Goal: Information Seeking & Learning: Learn about a topic

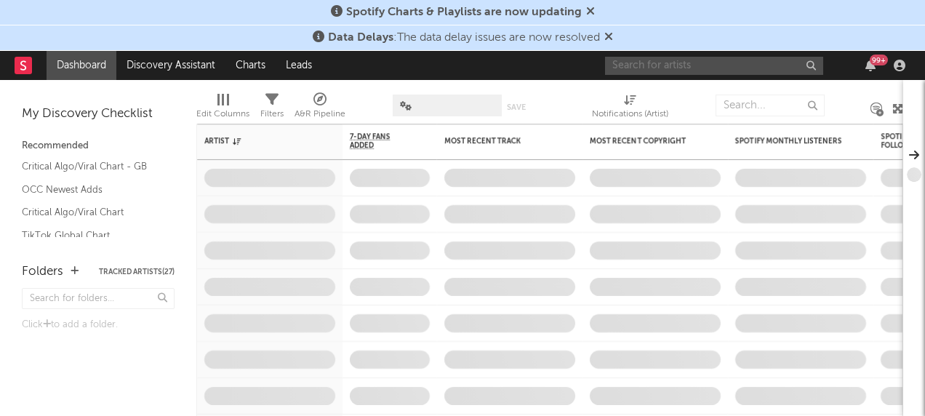
click at [634, 58] on input "text" at bounding box center [714, 66] width 218 height 18
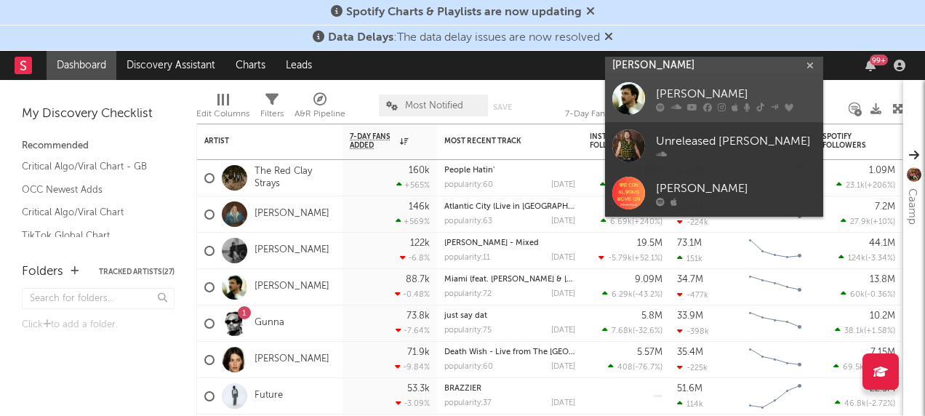
type input "[PERSON_NAME]"
click at [635, 89] on div at bounding box center [628, 98] width 33 height 33
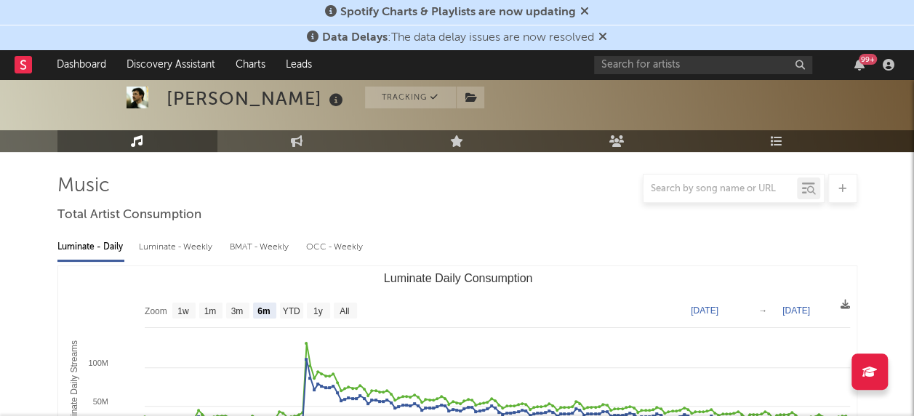
scroll to position [218, 0]
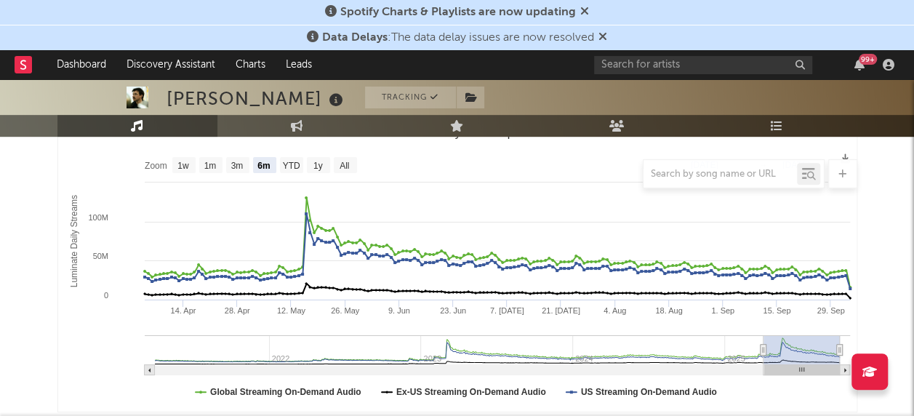
click at [350, 164] on div at bounding box center [457, 173] width 800 height 29
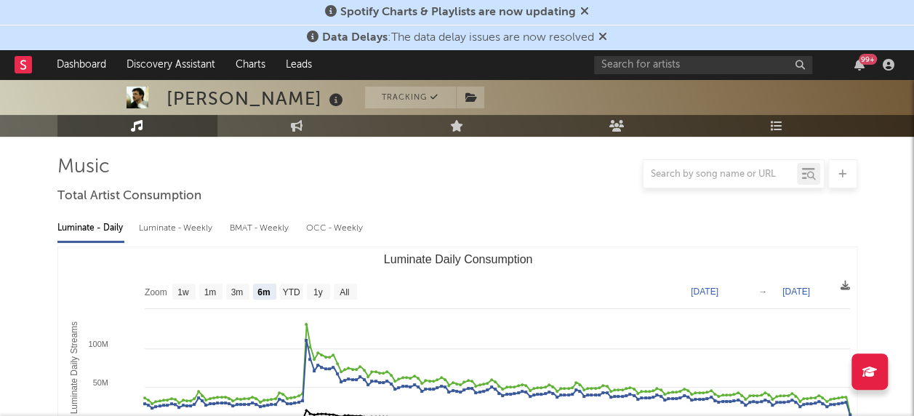
scroll to position [73, 0]
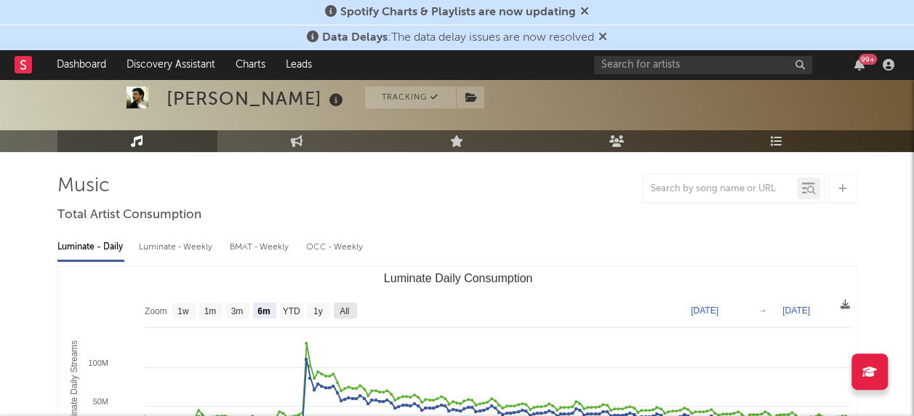
click at [346, 310] on text "All" at bounding box center [344, 311] width 9 height 10
select select "All"
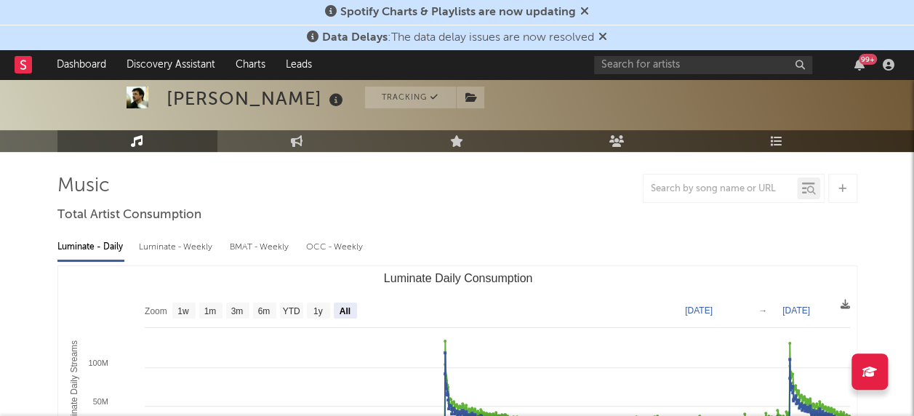
scroll to position [218, 0]
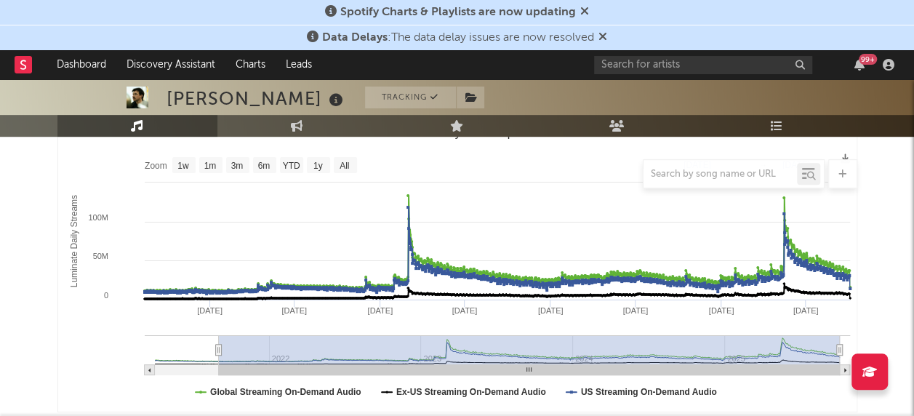
type input "2021-09-21"
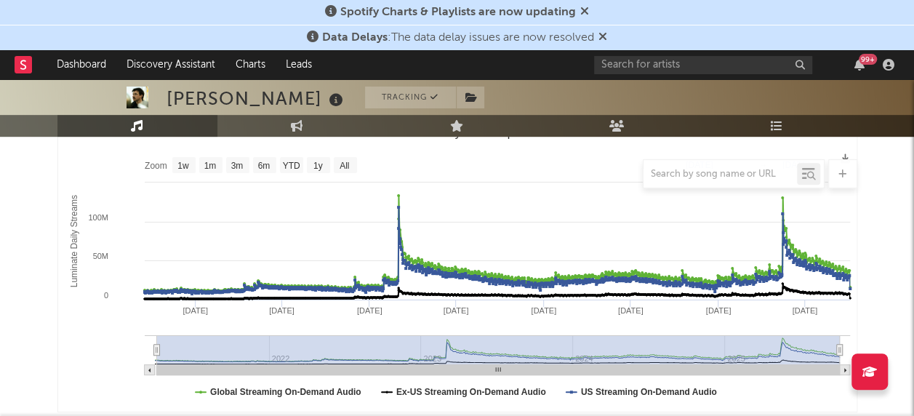
select select "All"
type input "[DATE]"
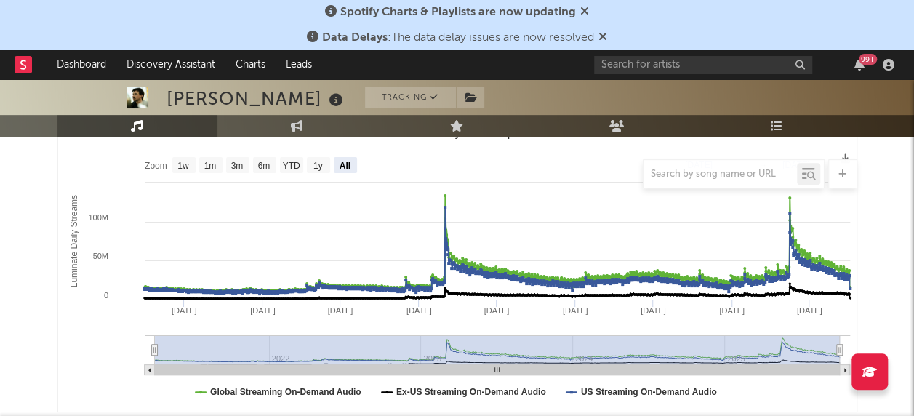
drag, startPoint x: 151, startPoint y: 352, endPoint x: 109, endPoint y: 346, distance: 42.6
click at [109, 346] on icon "Created with Highcharts 10.3.3 Luminate Daily Streams Luminate Daily Consumptio…" at bounding box center [457, 266] width 799 height 291
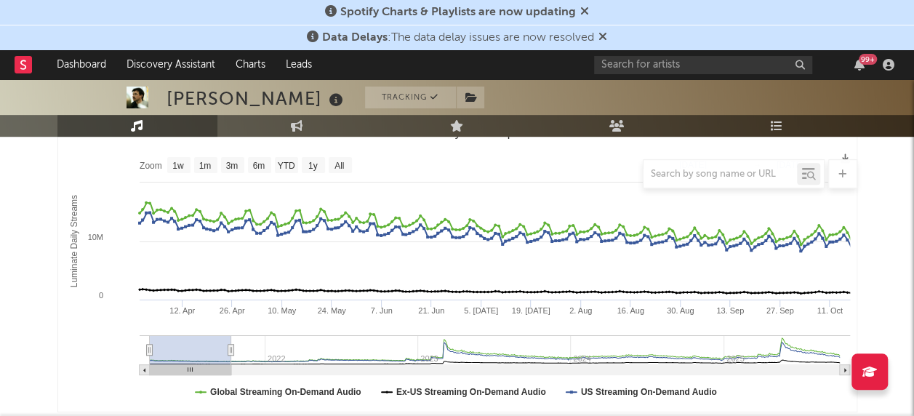
type input "2021-10-11"
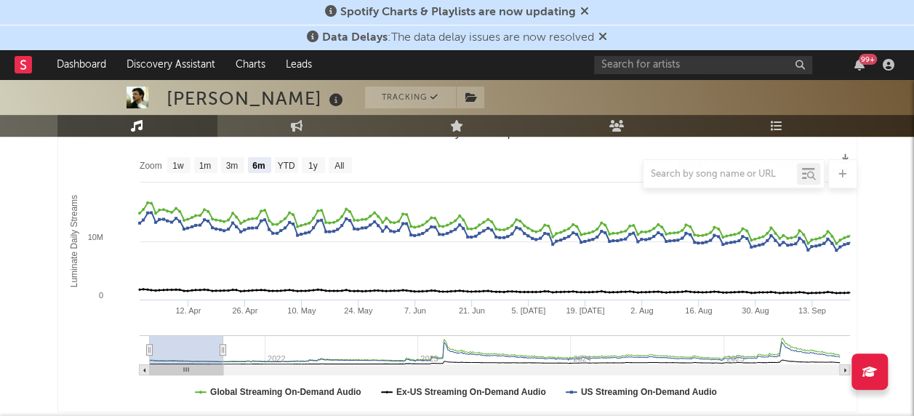
select select "6m"
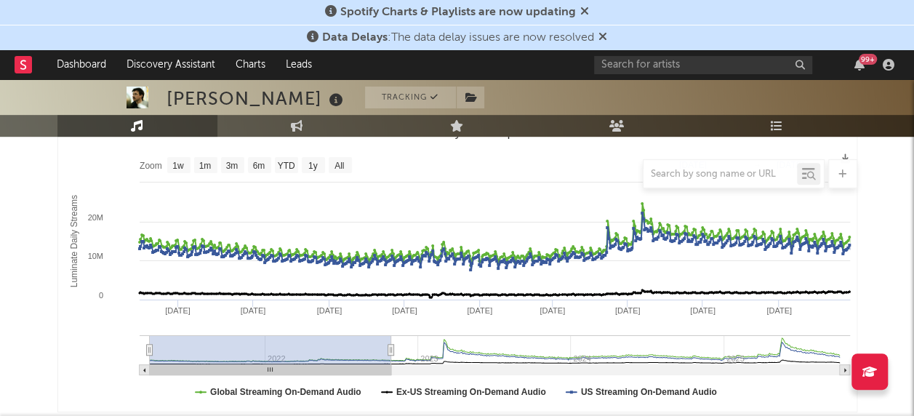
type input "2022-11-25"
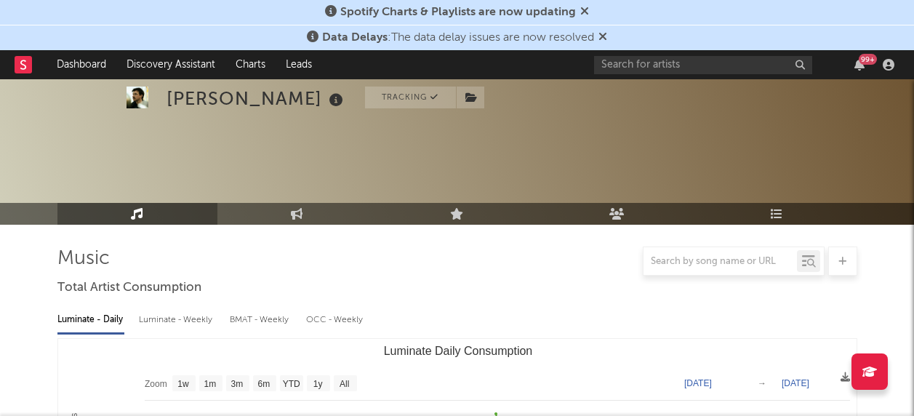
select select "6m"
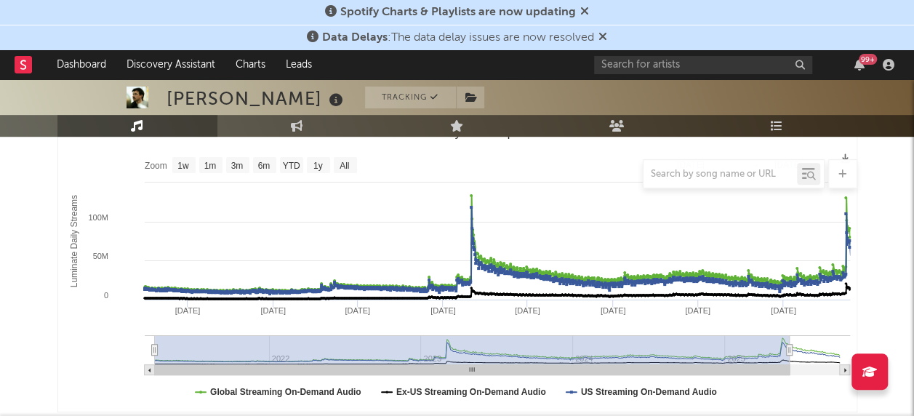
drag, startPoint x: 741, startPoint y: 349, endPoint x: 790, endPoint y: 340, distance: 50.2
click at [790, 340] on g "Luminate Daily Consumption" at bounding box center [497, 355] width 705 height 40
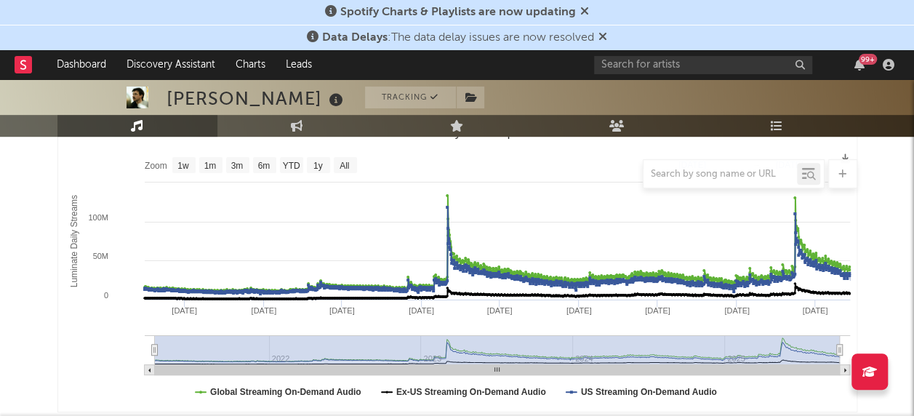
type input "[DATE]"
select select "All"
type input "[DATE]"
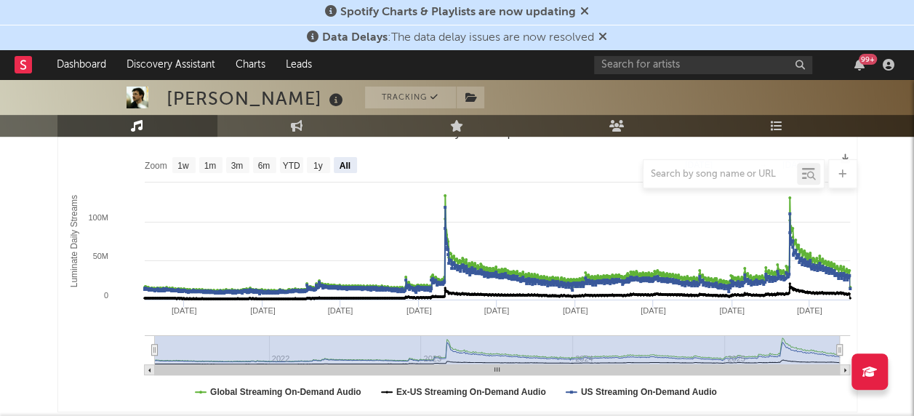
drag, startPoint x: 793, startPoint y: 350, endPoint x: 849, endPoint y: 341, distance: 57.5
click at [849, 341] on icon "Created with Highcharts 10.3.3 Luminate Daily Streams Luminate Daily Consumptio…" at bounding box center [457, 266] width 799 height 291
drag, startPoint x: 157, startPoint y: 349, endPoint x: 478, endPoint y: 350, distance: 321.4
click at [478, 350] on rect "Luminate Daily Consumption" at bounding box center [497, 349] width 685 height 29
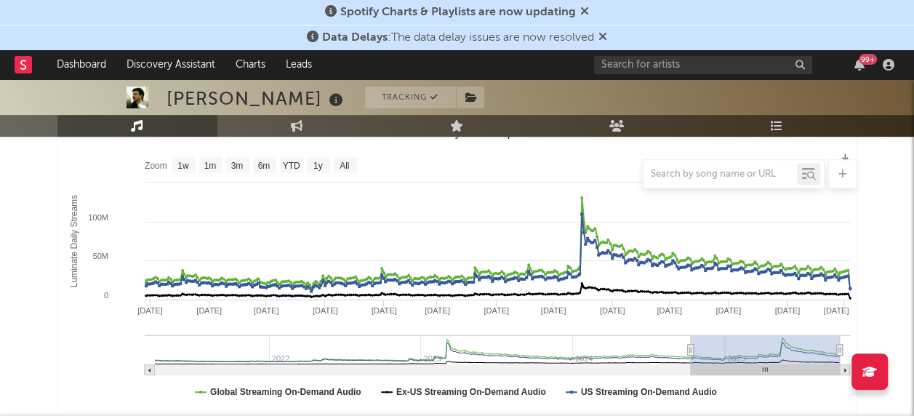
type input "[DATE]"
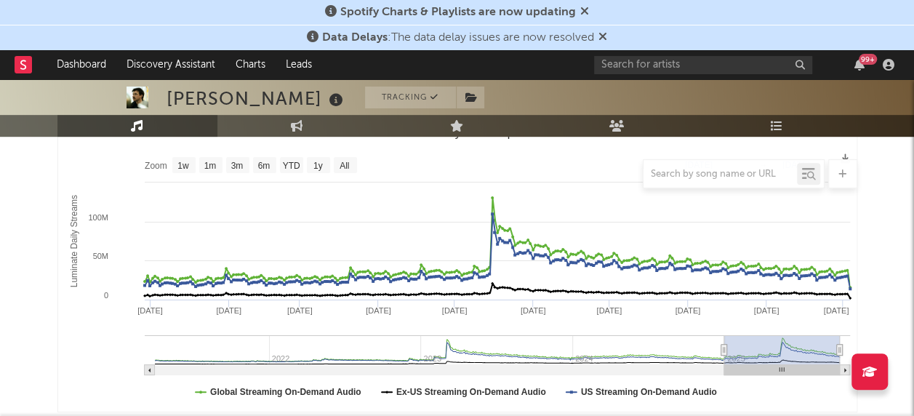
drag, startPoint x: 155, startPoint y: 351, endPoint x: 723, endPoint y: 349, distance: 568.6
click at [723, 349] on icon "Luminate Daily Consumption" at bounding box center [724, 350] width 6 height 11
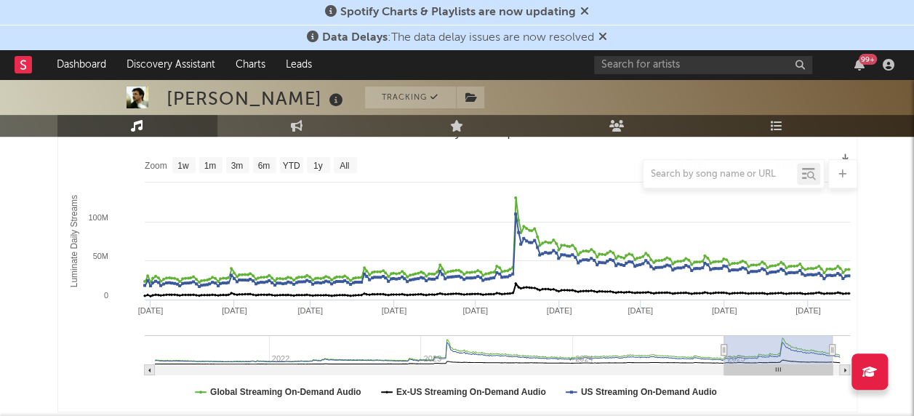
type input "[DATE]"
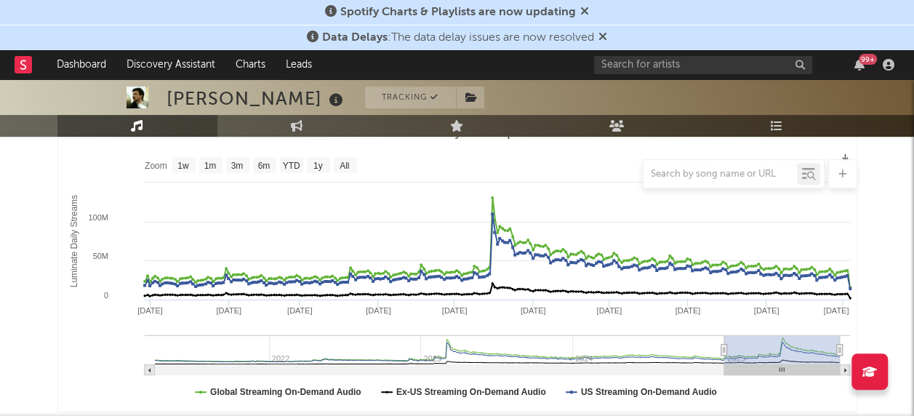
drag, startPoint x: 838, startPoint y: 350, endPoint x: 867, endPoint y: 340, distance: 30.8
